Goal: Transaction & Acquisition: Purchase product/service

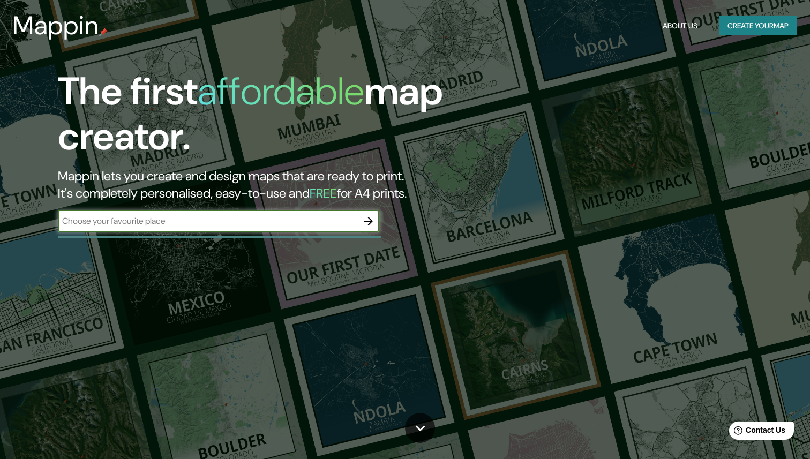
click at [734, 26] on button "Create your map" at bounding box center [758, 26] width 78 height 20
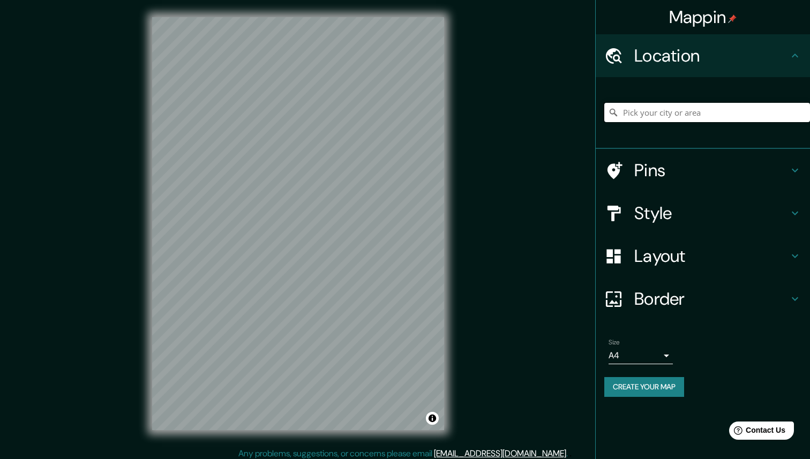
click at [665, 115] on input "Pick your city or area" at bounding box center [707, 112] width 206 height 19
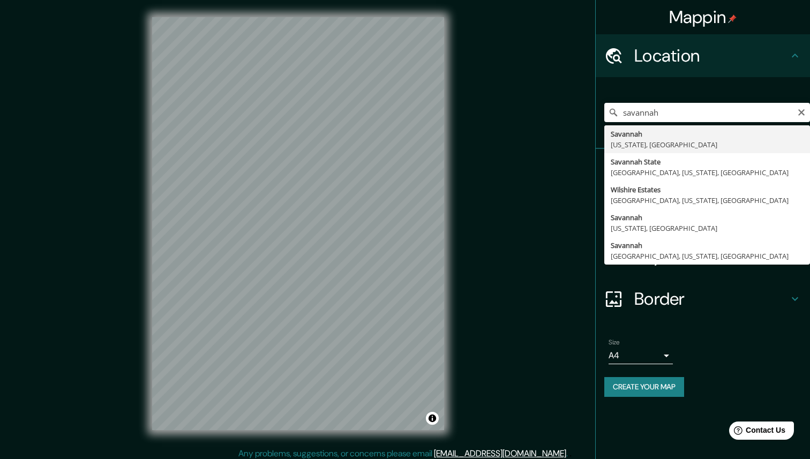
type input "[GEOGRAPHIC_DATA], [US_STATE], [GEOGRAPHIC_DATA]"
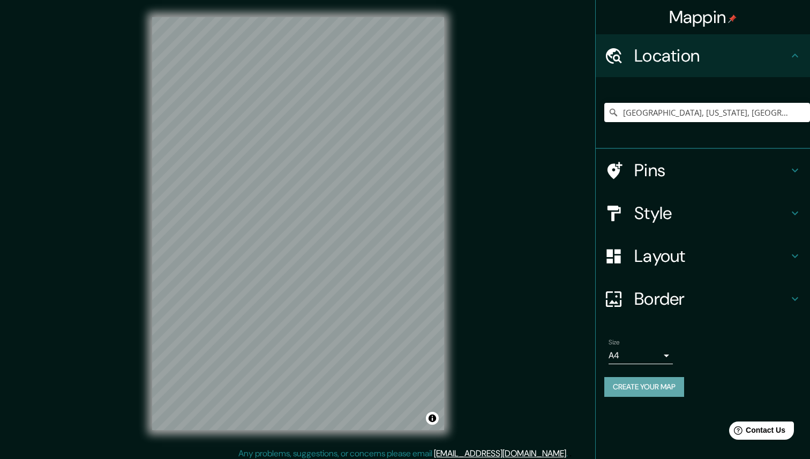
click at [656, 388] on button "Create your map" at bounding box center [644, 387] width 80 height 20
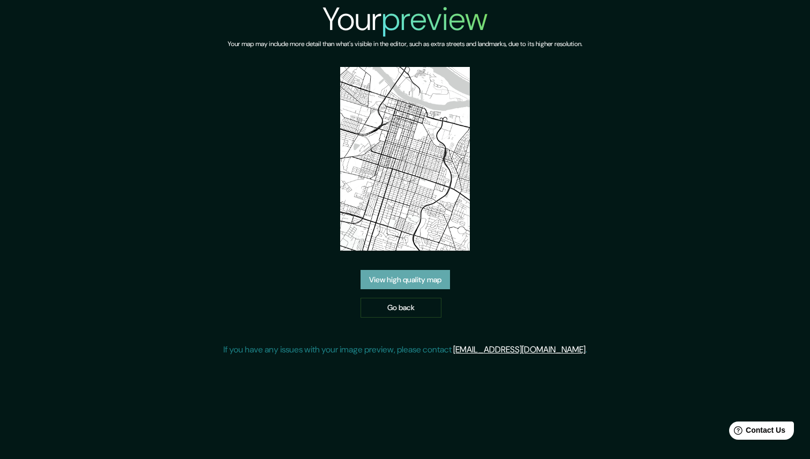
click at [419, 276] on link "View high quality map" at bounding box center [404, 280] width 89 height 20
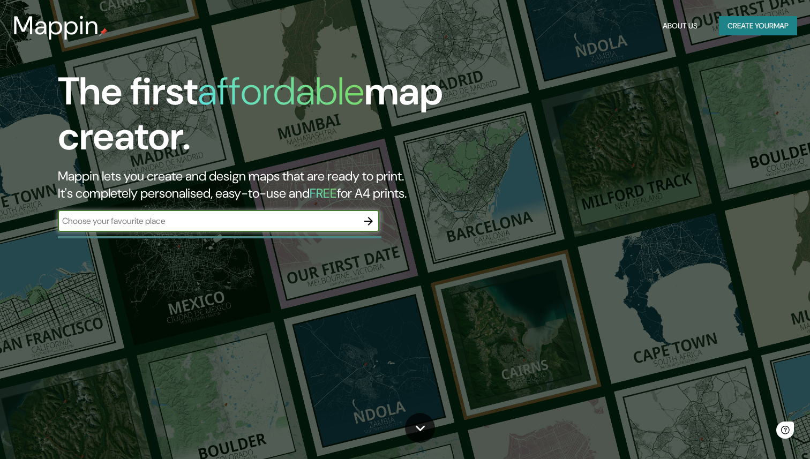
click at [290, 218] on input "text" at bounding box center [208, 221] width 300 height 12
type input "savnnah"
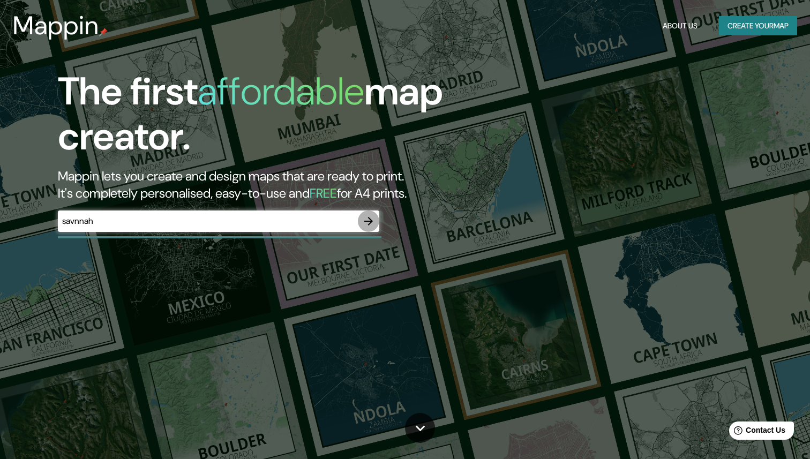
click at [374, 224] on icon "button" at bounding box center [368, 221] width 13 height 13
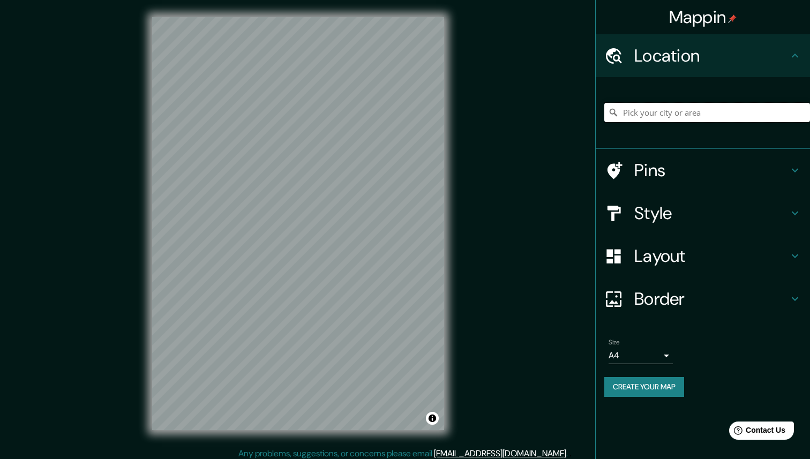
click at [658, 109] on input "Pick your city or area" at bounding box center [707, 112] width 206 height 19
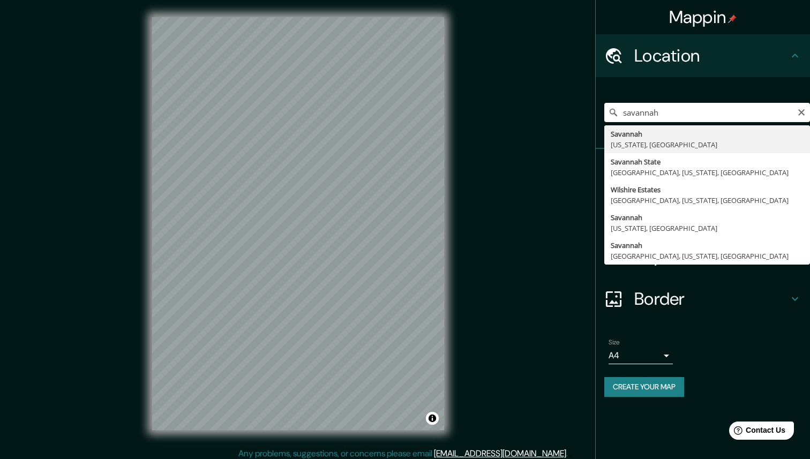
type input "[GEOGRAPHIC_DATA], [US_STATE], [GEOGRAPHIC_DATA]"
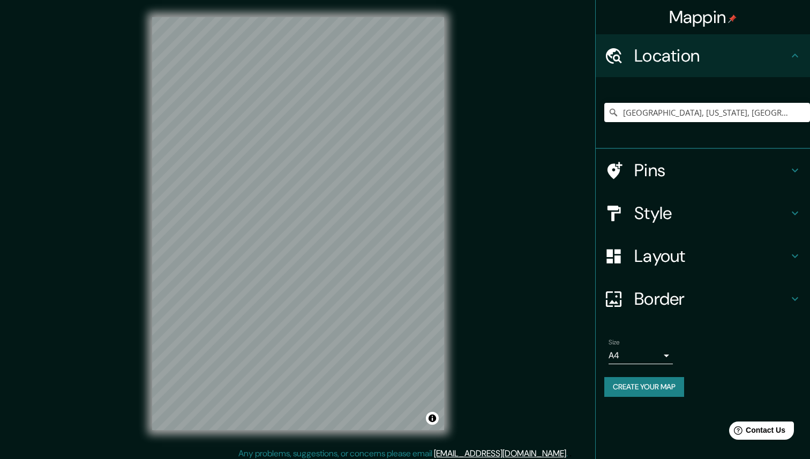
click at [645, 389] on button "Create your map" at bounding box center [644, 387] width 80 height 20
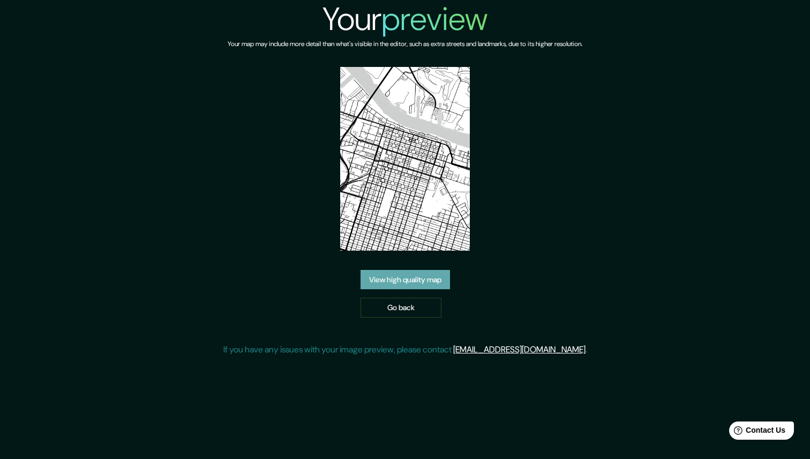
click at [416, 280] on link "View high quality map" at bounding box center [404, 280] width 89 height 20
